Goal: Information Seeking & Learning: Learn about a topic

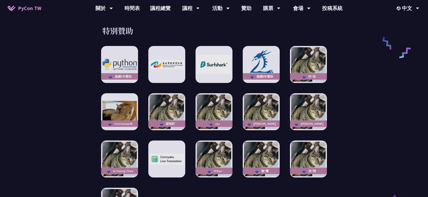
scroll to position [796, 0]
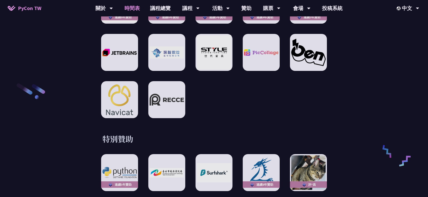
click at [135, 8] on link "時間表" at bounding box center [132, 8] width 26 height 16
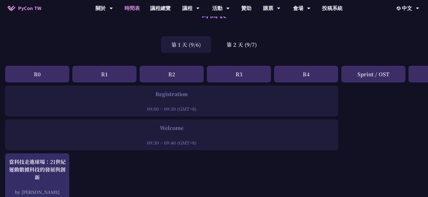
scroll to position [22, 0]
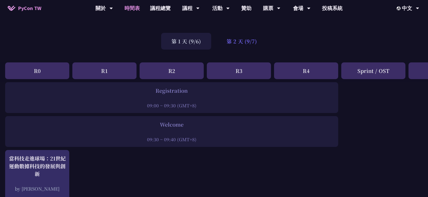
click at [242, 40] on div "第 2 天 (9/7)" at bounding box center [241, 41] width 51 height 17
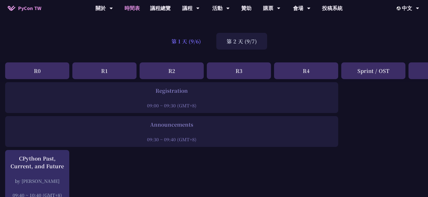
click at [184, 37] on div "第 1 天 (9/6)" at bounding box center [186, 41] width 50 height 17
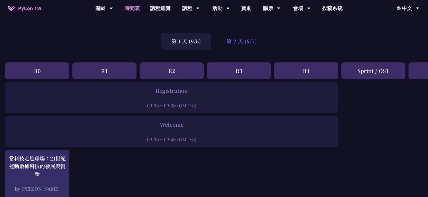
click at [233, 46] on div "第 2 天 (9/7)" at bounding box center [241, 41] width 51 height 17
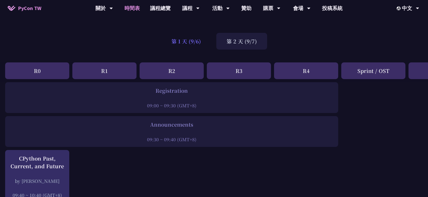
click at [188, 43] on div "第 1 天 (9/6)" at bounding box center [186, 41] width 50 height 17
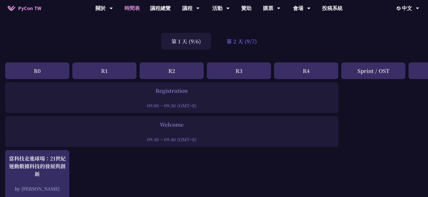
click at [240, 43] on div "第 2 天 (9/7)" at bounding box center [241, 41] width 51 height 17
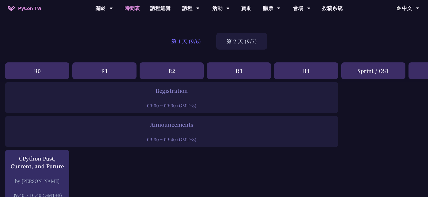
click at [198, 41] on div "第 1 天 (9/6)" at bounding box center [186, 41] width 50 height 17
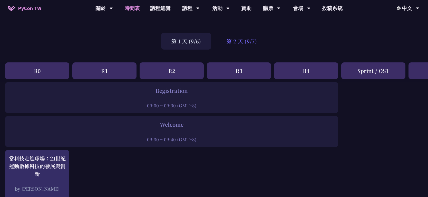
click at [246, 41] on div "第 2 天 (9/7)" at bounding box center [241, 41] width 51 height 17
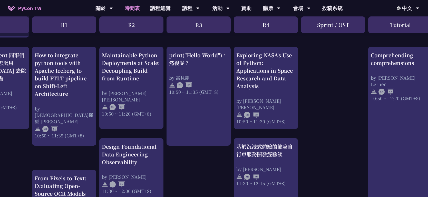
scroll to position [195, 40]
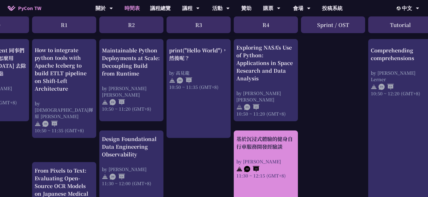
click at [262, 147] on div "基於沉浸式體驗的健身自行車服務開發經驗談" at bounding box center [265, 142] width 59 height 15
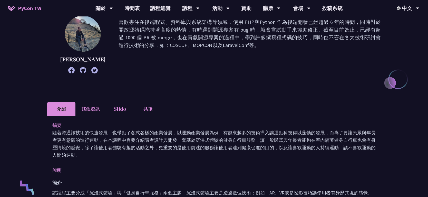
scroll to position [75, 0]
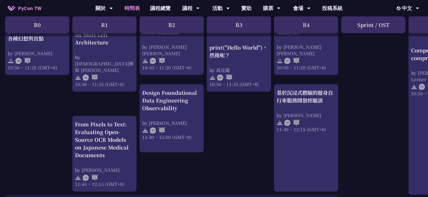
scroll to position [243, 0]
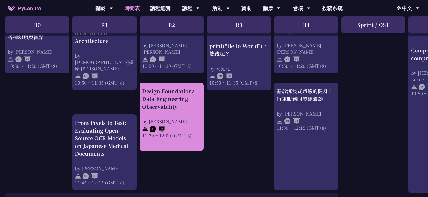
click at [173, 108] on div "Design Foundational Data Engineering Observability" at bounding box center [171, 98] width 59 height 23
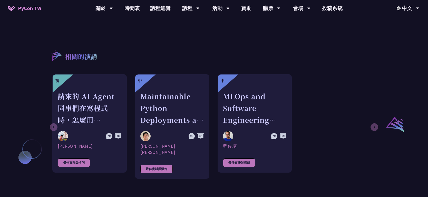
scroll to position [341, 0]
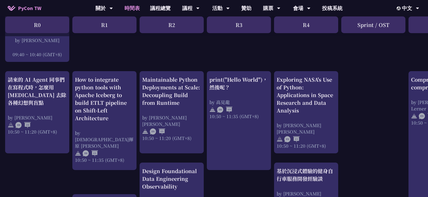
scroll to position [165, 0]
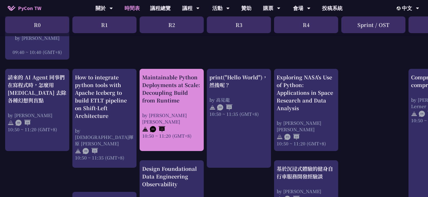
click at [180, 125] on div at bounding box center [171, 129] width 59 height 8
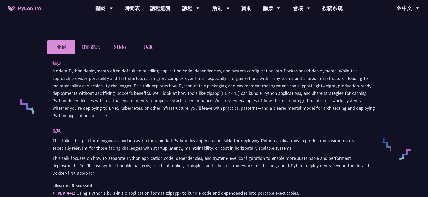
scroll to position [150, 0]
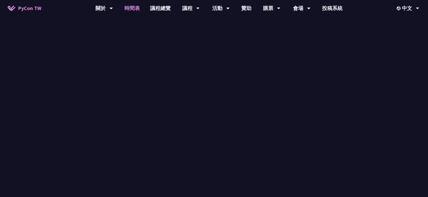
scroll to position [165, 0]
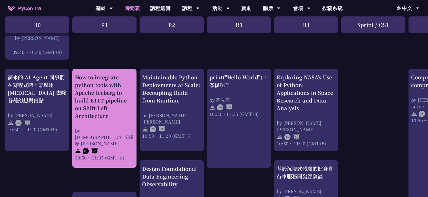
click at [100, 106] on div "How to integrate python tools with Apache Iceberg to build ETLT pipeline on Shi…" at bounding box center [104, 96] width 59 height 46
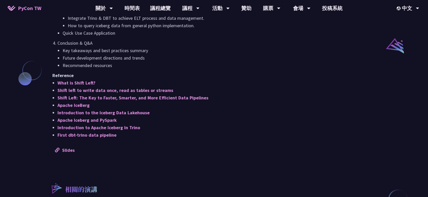
scroll to position [414, 0]
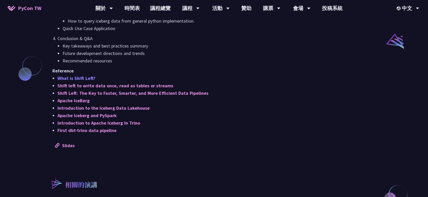
click at [85, 77] on link "What is Shift Left?" at bounding box center [76, 78] width 38 height 6
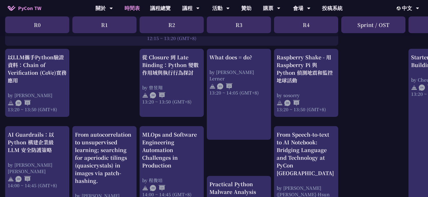
scroll to position [438, 0]
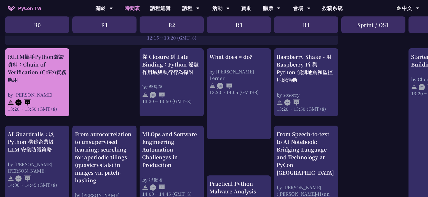
click at [41, 90] on div "以LLM攜手Python驗證資料：Chain of Verification (CoVe)實務應用 by [PERSON_NAME] 13:20 ~ 13:5…" at bounding box center [37, 82] width 59 height 59
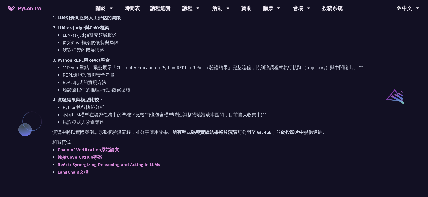
scroll to position [359, 0]
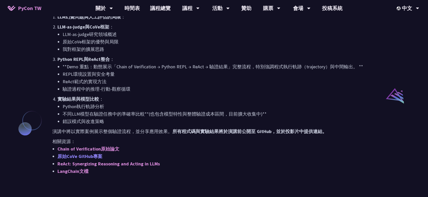
click at [87, 156] on link "原始CoVe GitHub專案" at bounding box center [79, 156] width 45 height 6
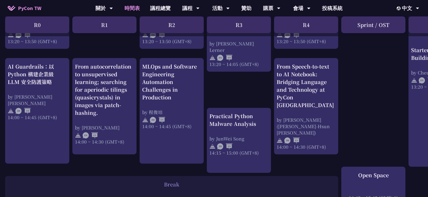
scroll to position [506, 0]
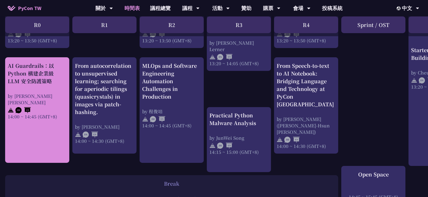
click at [35, 83] on div "AI Guardrails：以 Python 構建企業級 LLM 安全防護策略" at bounding box center [37, 73] width 59 height 23
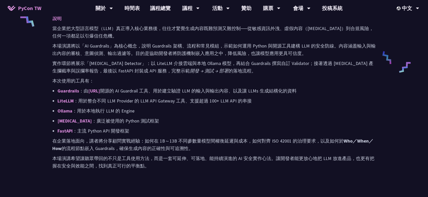
scroll to position [239, 0]
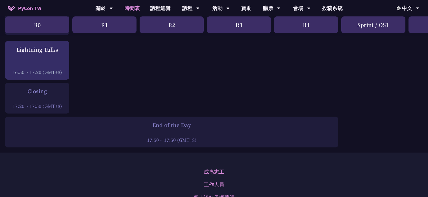
scroll to position [717, 0]
